Goal: Use online tool/utility

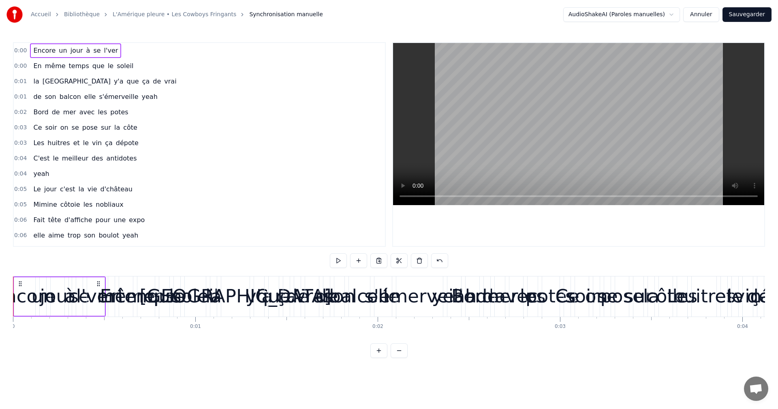
drag, startPoint x: 70, startPoint y: 48, endPoint x: 72, endPoint y: 115, distance: 66.9
click at [72, 115] on div "0:00 Encore un jour à se l'ver 0:00 En même temps que le soleil 0:01 la Bretagn…" at bounding box center [199, 144] width 373 height 205
drag, startPoint x: 57, startPoint y: 45, endPoint x: 31, endPoint y: 80, distance: 43.1
click at [30, 84] on div "0:00 Encore un jour à se l'ver 0:00 En même temps que le soleil 0:01 la Bretagn…" at bounding box center [199, 144] width 373 height 205
click at [45, 53] on html "Accueil Bibliothèque L'Amérique pleure • Les Cowboys Fringants Synchronisation …" at bounding box center [389, 185] width 778 height 371
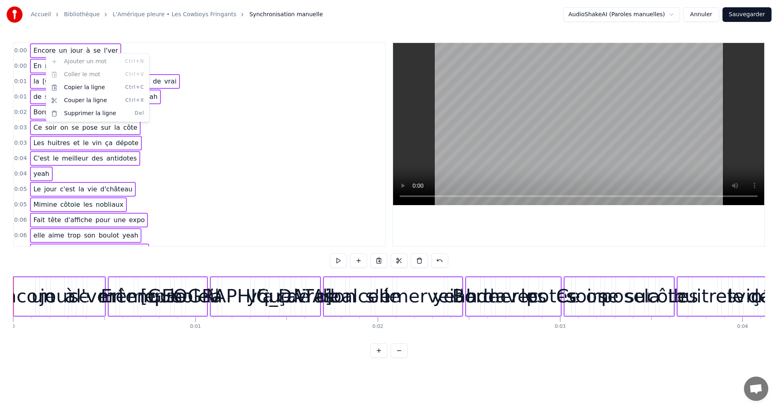
click at [176, 141] on html "Accueil Bibliothèque L'Amérique pleure • Les Cowboys Fringants Synchronisation …" at bounding box center [389, 185] width 778 height 371
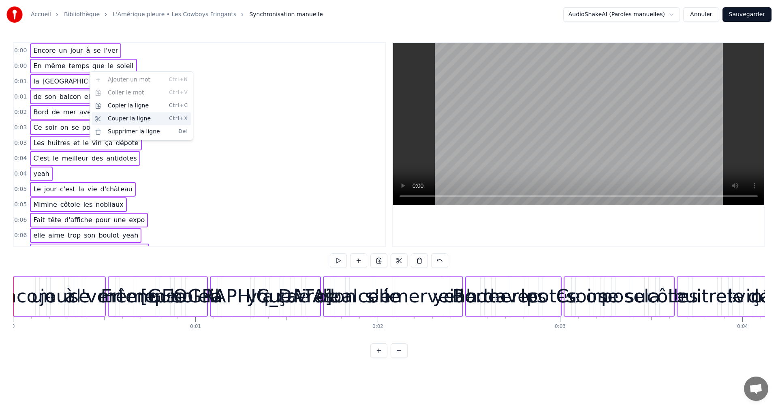
click at [121, 117] on div "Couper la ligne Ctrl+X" at bounding box center [142, 118] width 100 height 13
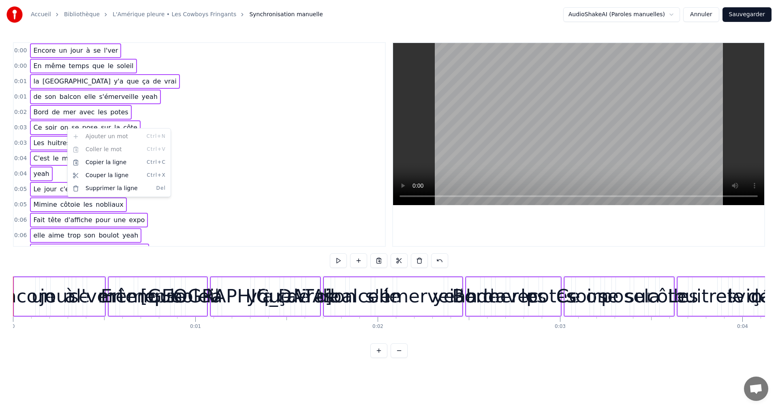
click at [311, 227] on html "Accueil Bibliothèque L'Amérique pleure • Les Cowboys Fringants Synchronisation …" at bounding box center [389, 185] width 778 height 371
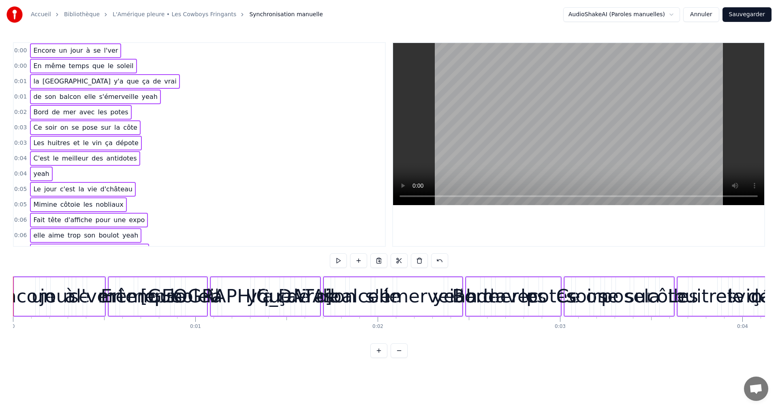
click at [311, 227] on button at bounding box center [399, 260] width 17 height 15
click at [28, 227] on div "0 0:01 0:02 0:03 0:04 0:05 0:06 0:07 0:08 0:09 0:10 0:11 0:12 0:13 0:14 0:15 0:…" at bounding box center [389, 327] width 752 height 20
click at [179, 167] on div "0:04 yeah" at bounding box center [199, 173] width 371 height 15
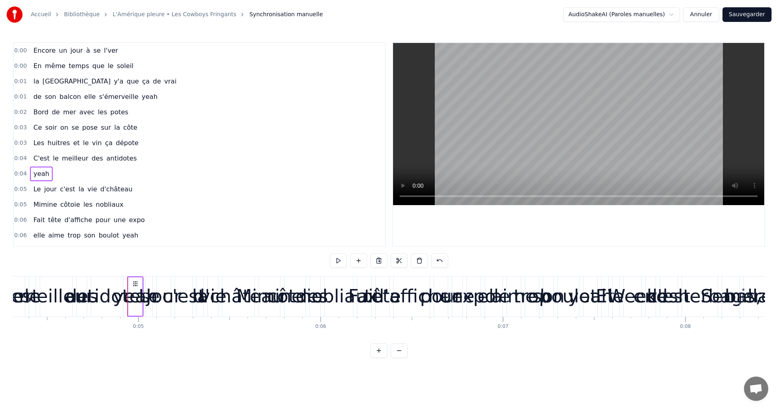
scroll to position [0, 861]
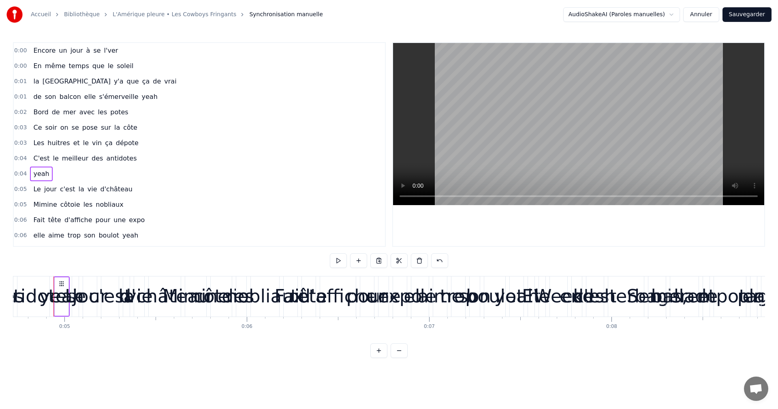
click at [311, 19] on html "Accueil Bibliothèque L'Amérique pleure • Les Cowboys Fringants Synchronisation …" at bounding box center [389, 185] width 778 height 371
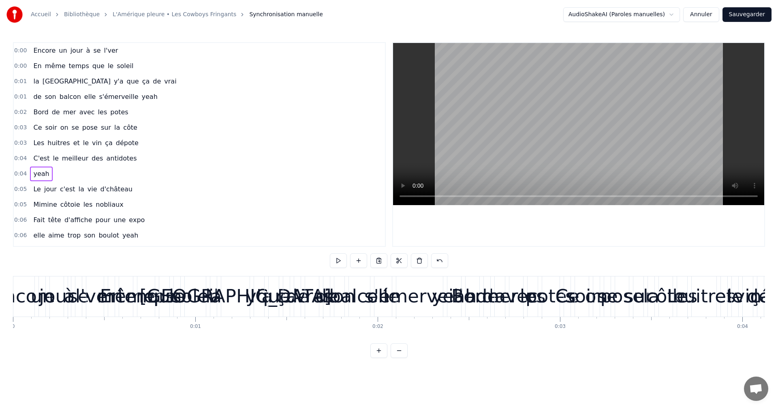
click at [61, 50] on span "un" at bounding box center [63, 50] width 10 height 9
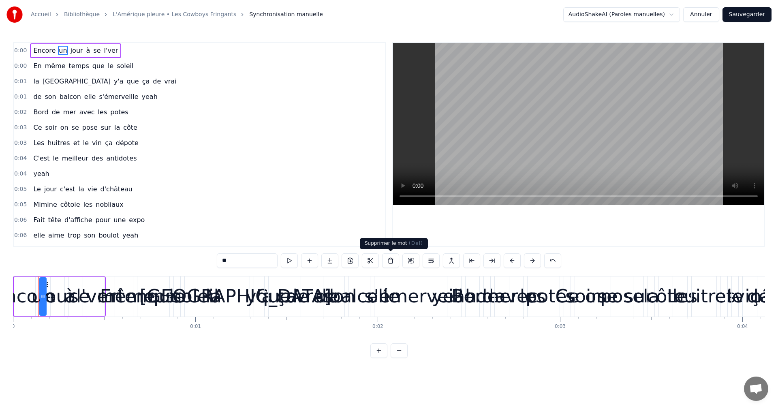
click at [311, 227] on button at bounding box center [390, 260] width 17 height 15
